Goal: Task Accomplishment & Management: Use online tool/utility

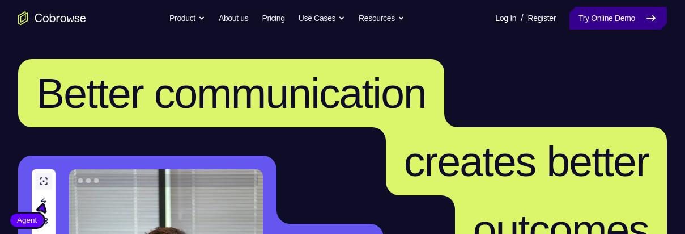
click at [608, 27] on link "Try Online Demo" at bounding box center [618, 18] width 97 height 23
click at [618, 27] on link "Try Online Demo" at bounding box center [618, 18] width 97 height 23
click at [612, 13] on link "Try Online Demo" at bounding box center [618, 18] width 97 height 23
click at [617, 23] on link "Try Online Demo" at bounding box center [618, 18] width 97 height 23
click at [641, 25] on link "Try Online Demo" at bounding box center [618, 18] width 97 height 23
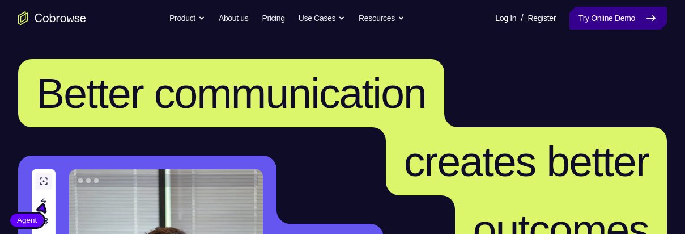
click at [631, 24] on link "Try Online Demo" at bounding box center [618, 18] width 97 height 23
click at [597, 19] on link "Try Online Demo" at bounding box center [618, 18] width 97 height 23
click at [620, 23] on link "Try Online Demo" at bounding box center [618, 18] width 97 height 23
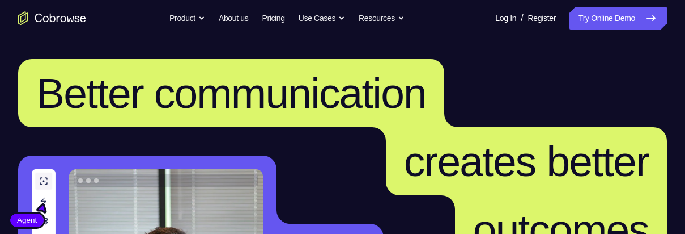
scroll to position [91, 0]
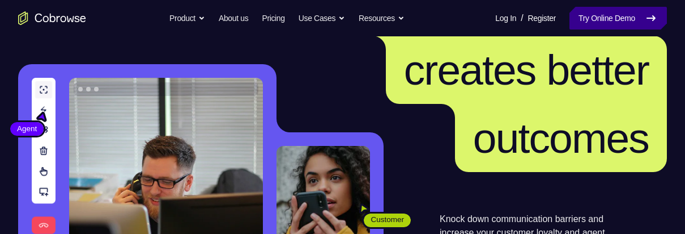
click at [598, 20] on link "Try Online Demo" at bounding box center [618, 18] width 97 height 23
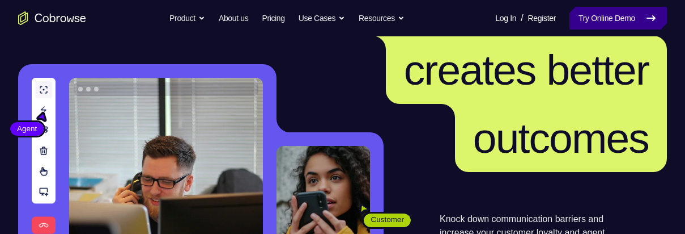
click at [598, 20] on link "Try Online Demo" at bounding box center [618, 18] width 97 height 23
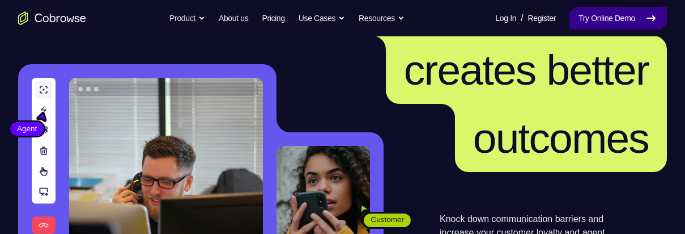
click at [598, 20] on link "Try Online Demo" at bounding box center [618, 18] width 97 height 23
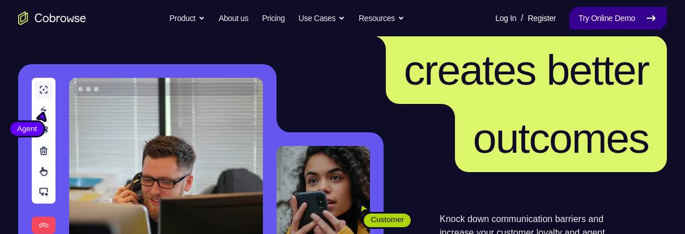
click at [598, 20] on link "Try Online Demo" at bounding box center [618, 18] width 97 height 23
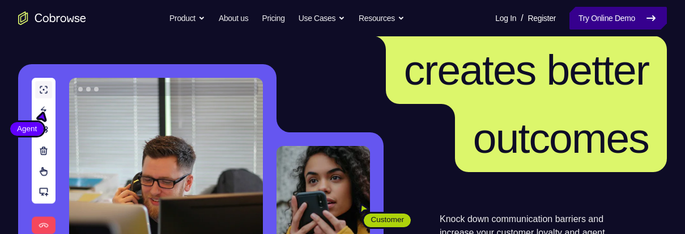
click at [590, 21] on link "Try Online Demo" at bounding box center [618, 18] width 97 height 23
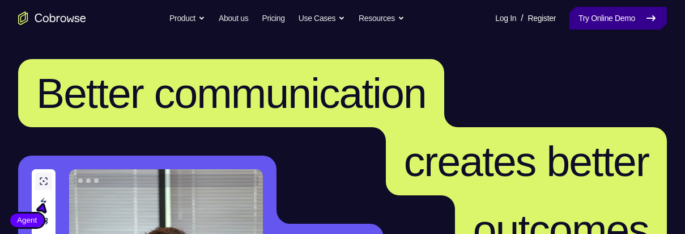
click at [593, 17] on link "Try Online Demo" at bounding box center [618, 18] width 97 height 23
click at [640, 11] on link "Try Online Demo" at bounding box center [618, 18] width 97 height 23
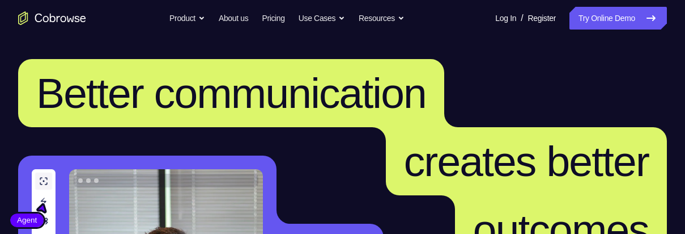
click at [422, 78] on span "Better communication" at bounding box center [231, 93] width 390 height 48
click at [233, 75] on span "Better communication" at bounding box center [231, 93] width 390 height 48
